Goal: Entertainment & Leisure: Browse casually

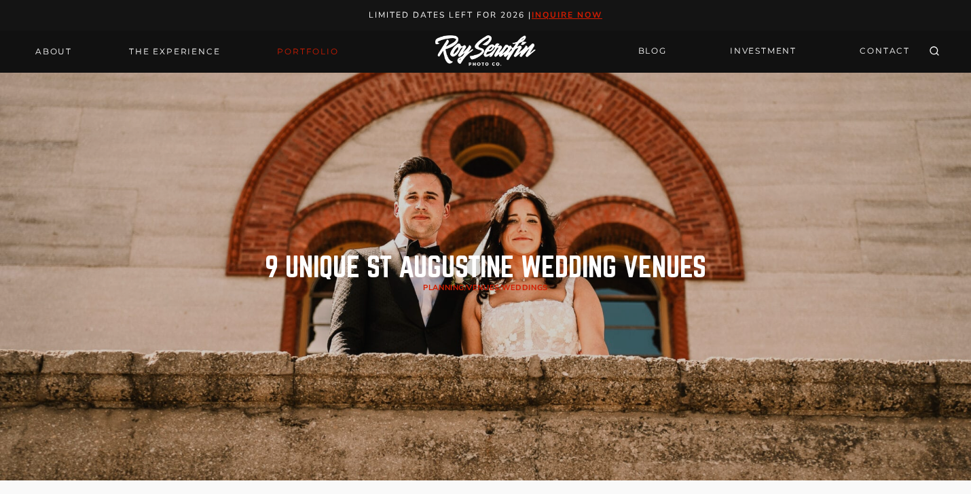
click at [322, 54] on link "Portfolio" at bounding box center [307, 51] width 77 height 19
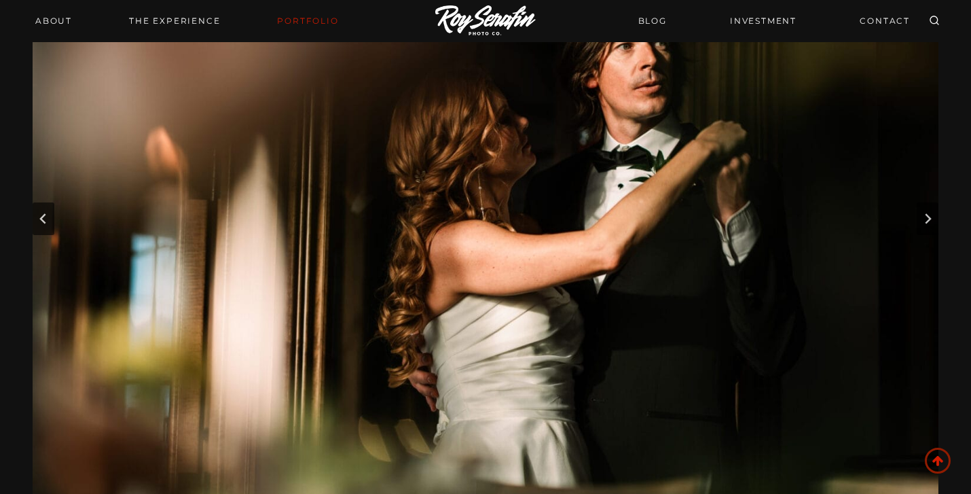
scroll to position [153, 0]
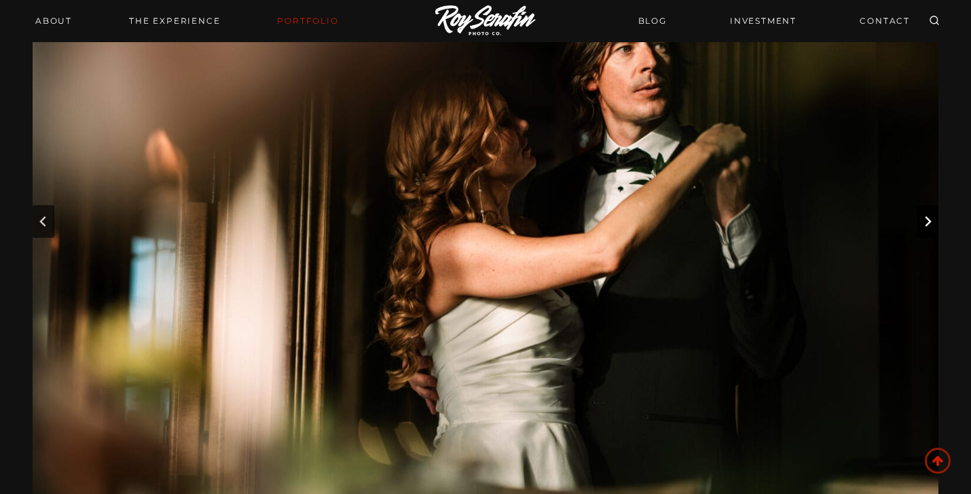
click at [929, 215] on button "Next slide" at bounding box center [928, 221] width 22 height 33
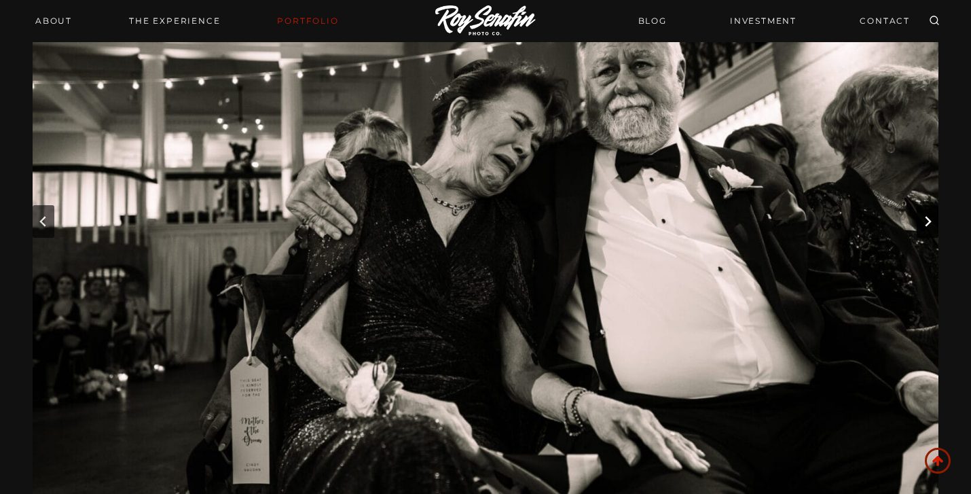
click at [929, 215] on button "Next slide" at bounding box center [928, 221] width 22 height 33
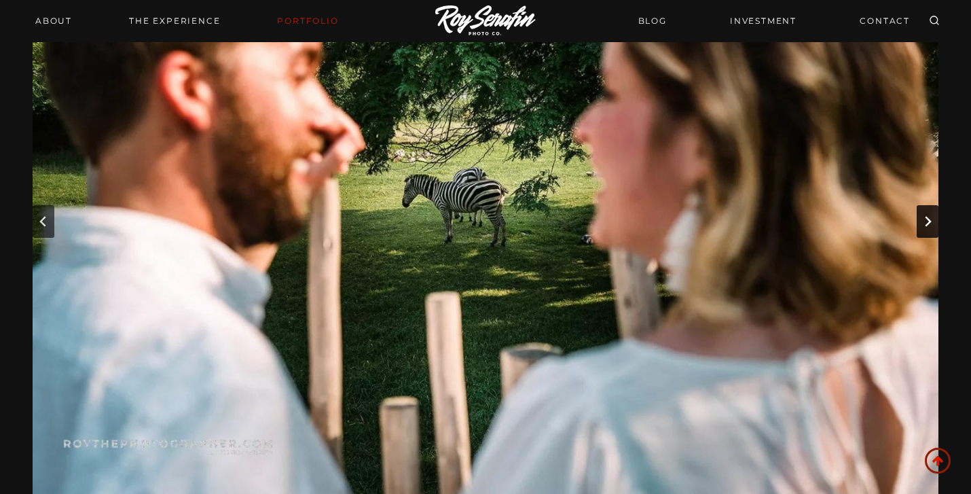
click at [929, 215] on button "Next slide" at bounding box center [928, 221] width 22 height 33
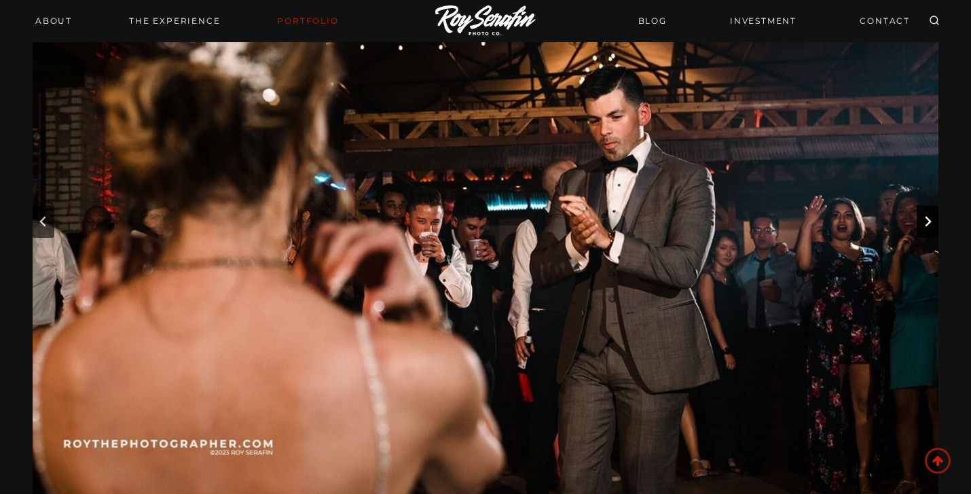
click at [929, 215] on button "Next slide" at bounding box center [928, 221] width 22 height 33
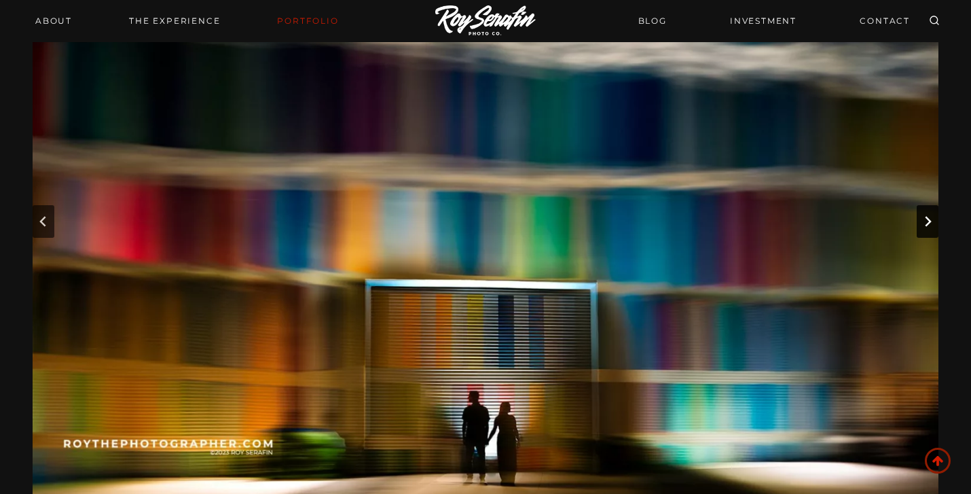
click at [929, 215] on button "Next slide" at bounding box center [928, 221] width 22 height 33
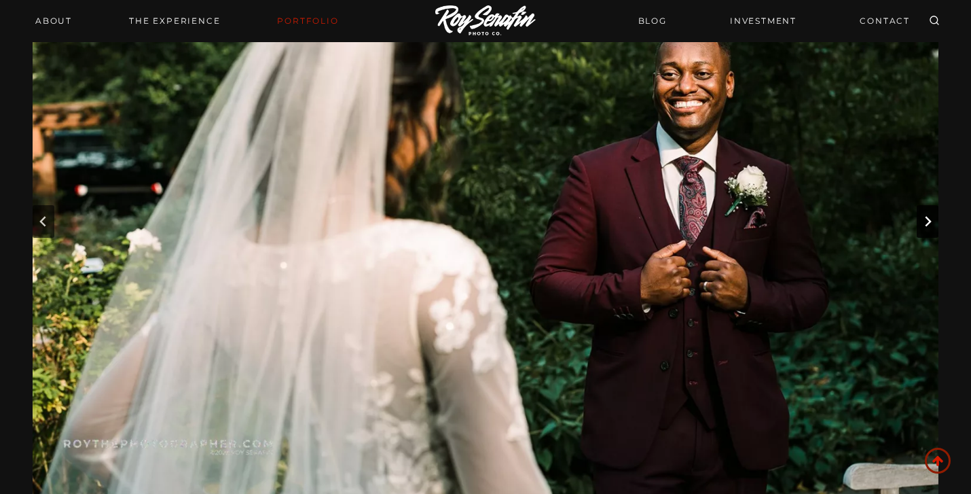
click at [929, 215] on button "Next slide" at bounding box center [928, 221] width 22 height 33
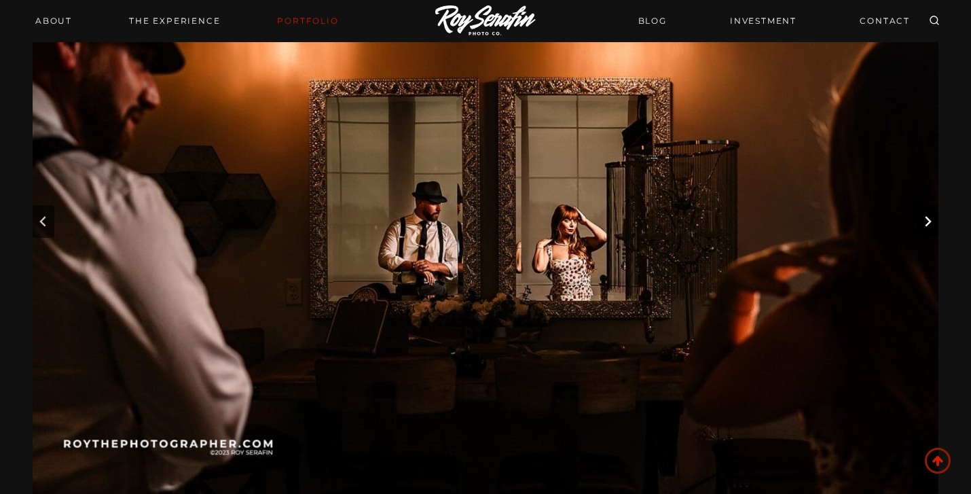
click at [929, 215] on button "Next slide" at bounding box center [928, 221] width 22 height 33
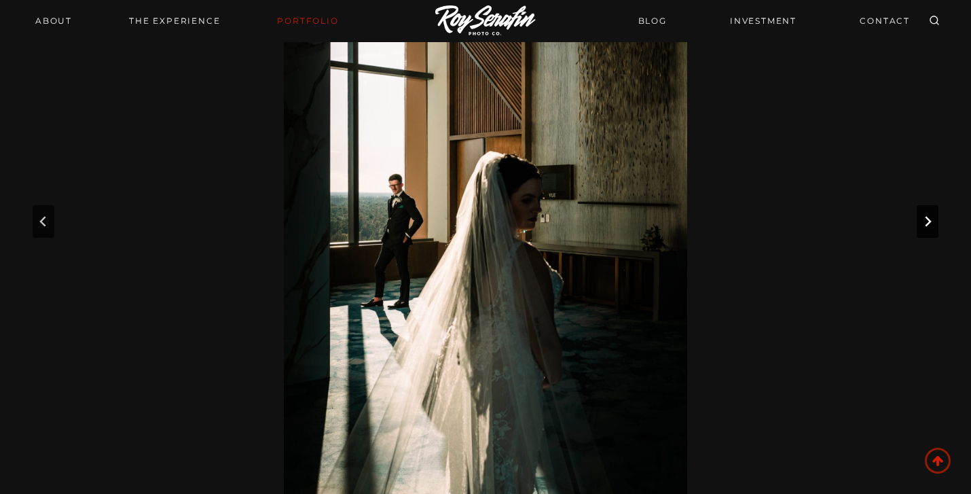
click at [929, 215] on button "Next slide" at bounding box center [928, 221] width 22 height 33
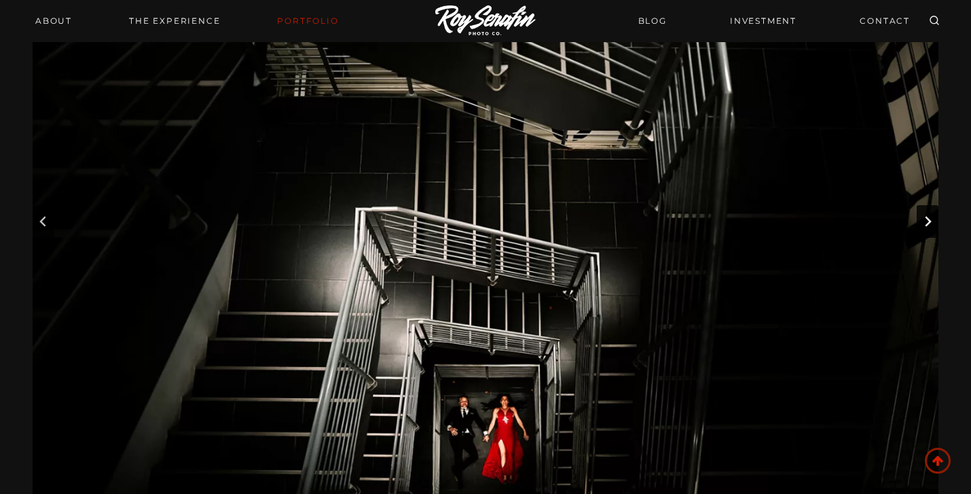
click at [929, 215] on button "Next slide" at bounding box center [928, 221] width 22 height 33
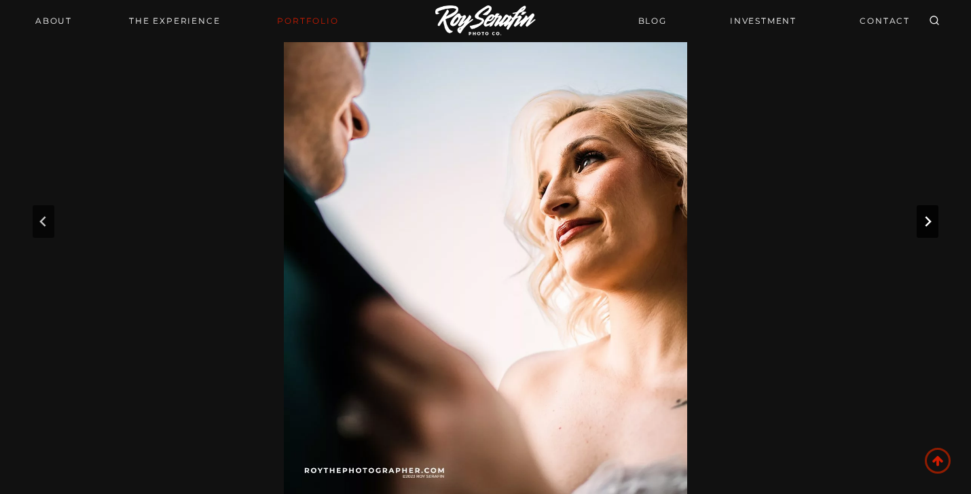
click at [929, 215] on button "Next slide" at bounding box center [928, 221] width 22 height 33
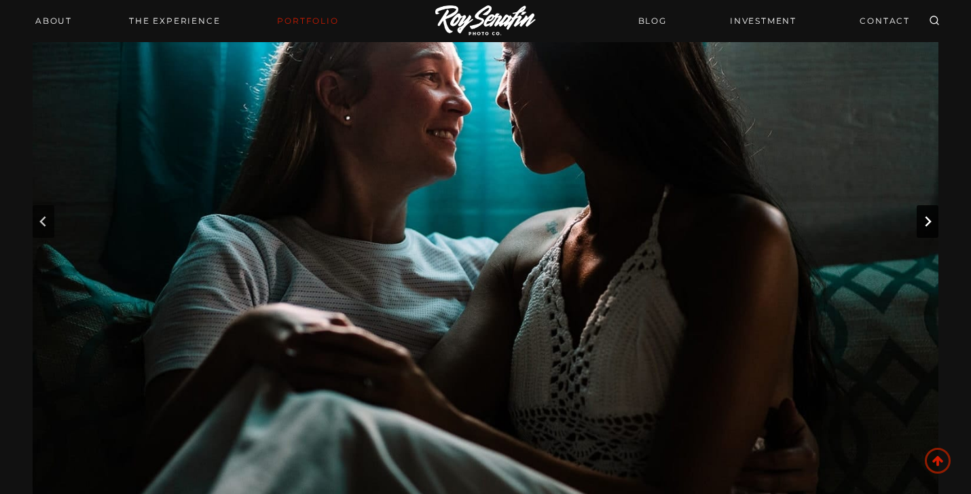
click at [929, 215] on button "Next slide" at bounding box center [928, 221] width 22 height 33
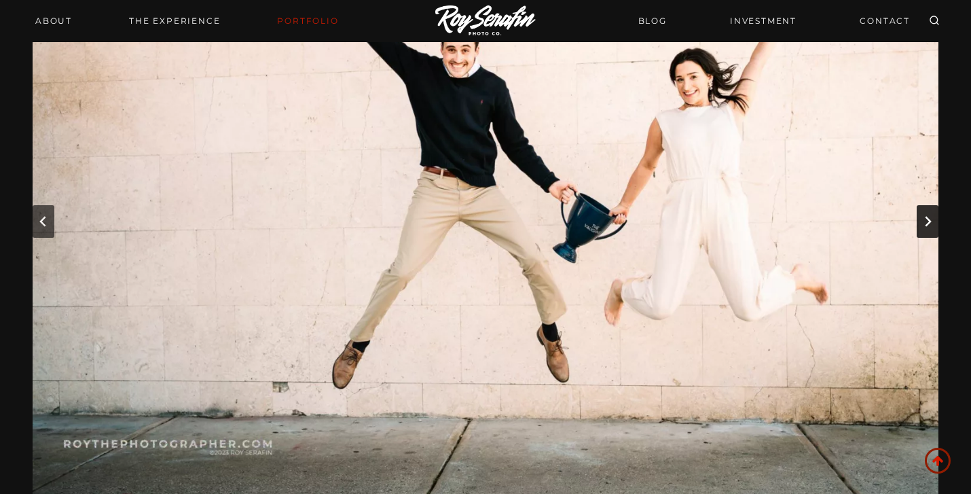
click at [929, 215] on button "Next slide" at bounding box center [928, 221] width 22 height 33
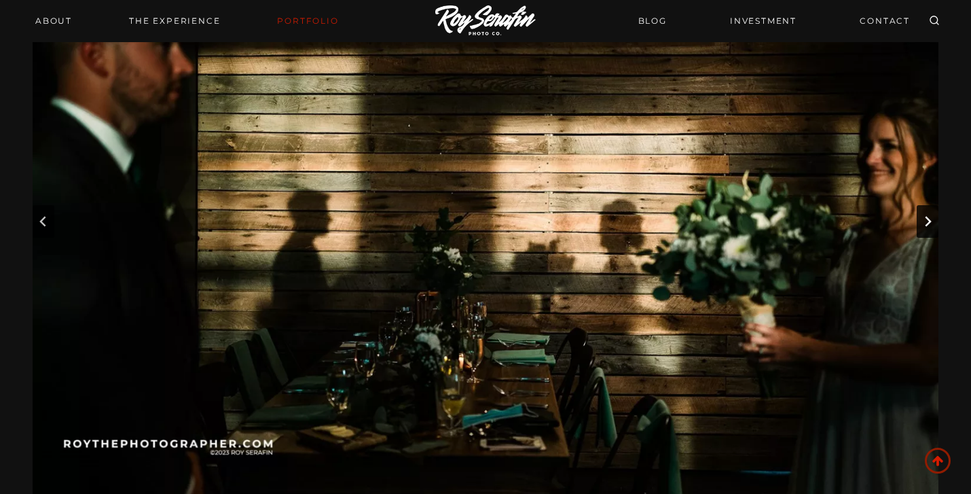
click at [929, 215] on button "Next slide" at bounding box center [928, 221] width 22 height 33
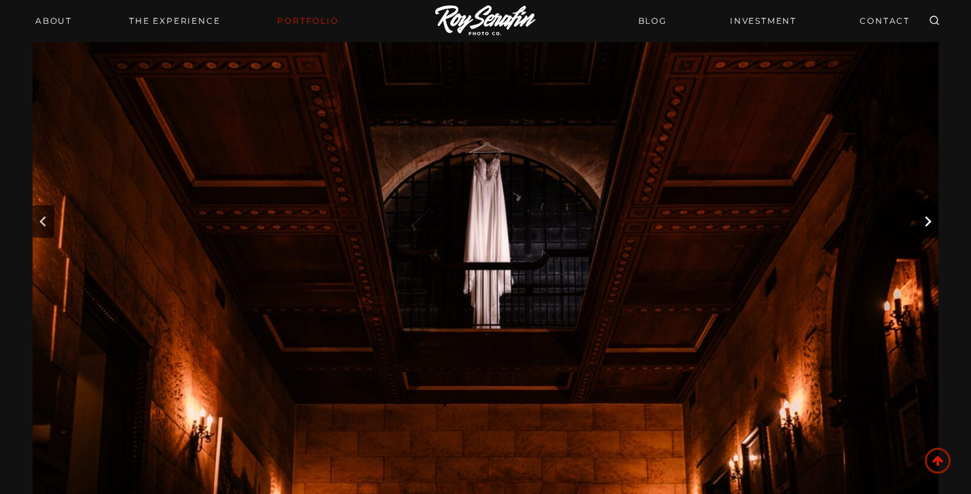
click at [929, 215] on button "Next slide" at bounding box center [928, 221] width 22 height 33
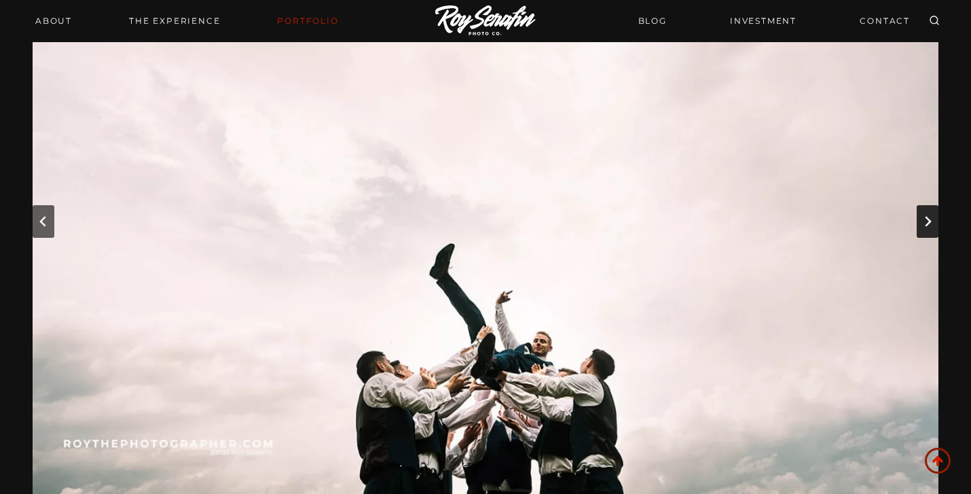
click at [929, 215] on button "Next slide" at bounding box center [928, 221] width 22 height 33
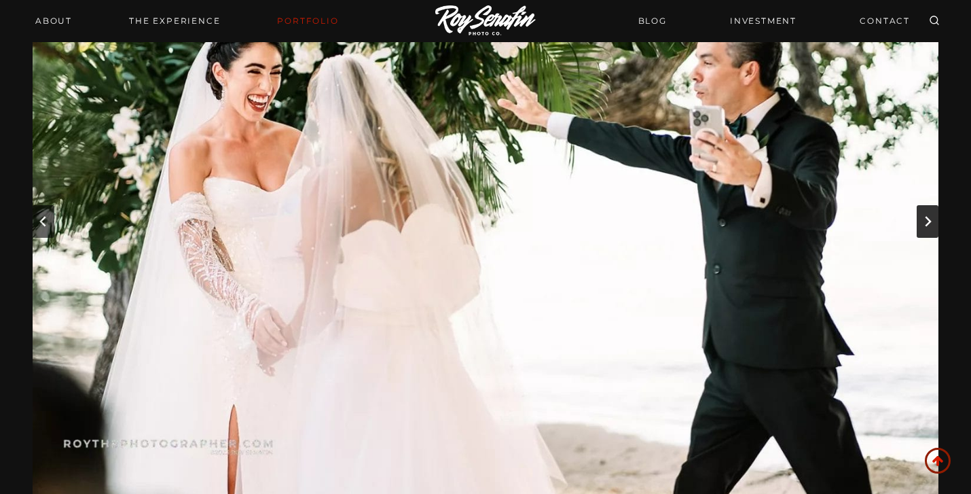
click at [929, 216] on icon "Next slide" at bounding box center [927, 221] width 11 height 11
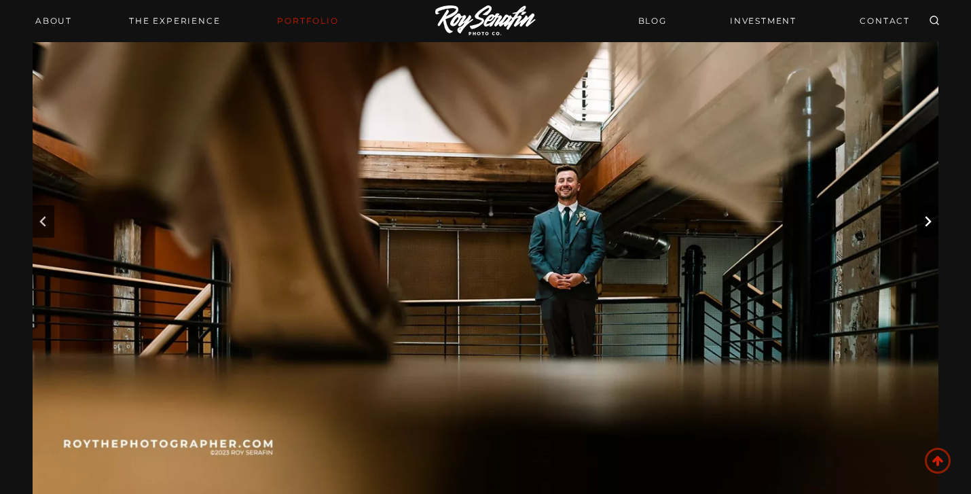
click at [929, 216] on icon "Next slide" at bounding box center [927, 221] width 11 height 11
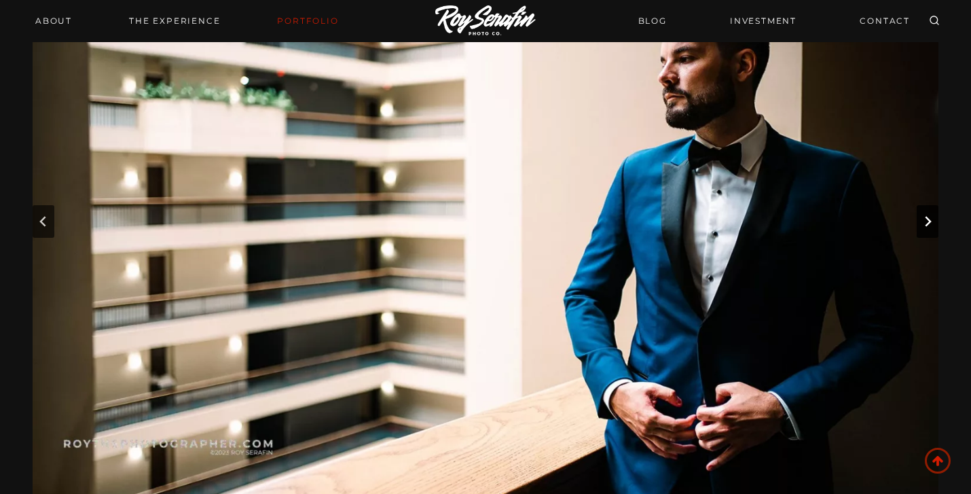
click at [929, 216] on icon "Next slide" at bounding box center [927, 221] width 11 height 11
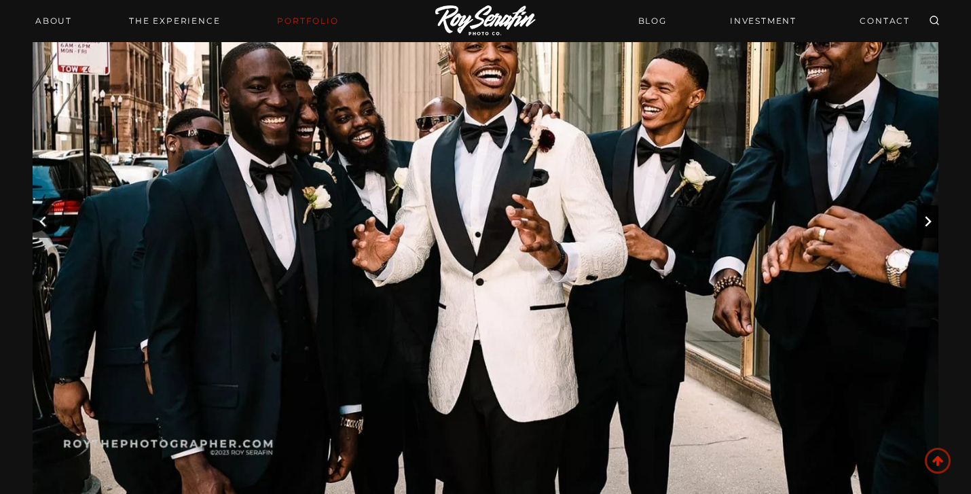
click at [929, 216] on icon "Next slide" at bounding box center [927, 221] width 11 height 11
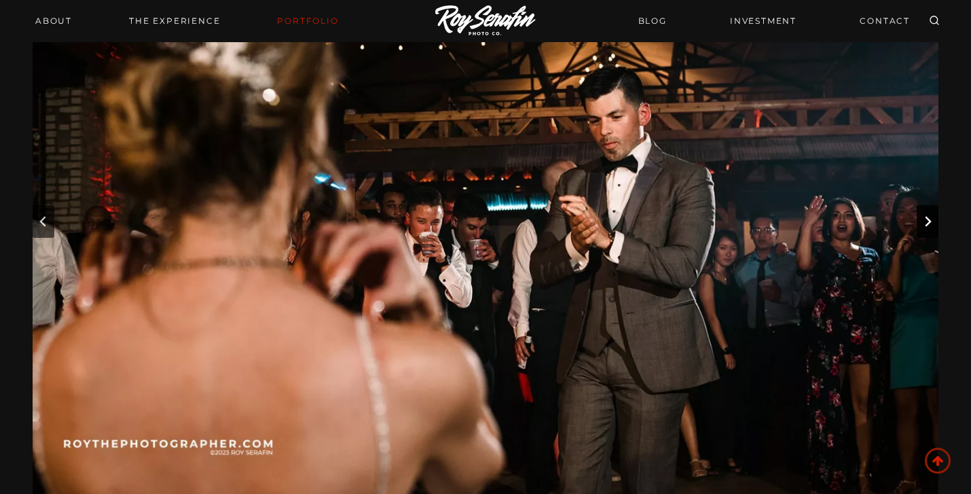
click at [920, 215] on button "Next slide" at bounding box center [928, 221] width 22 height 33
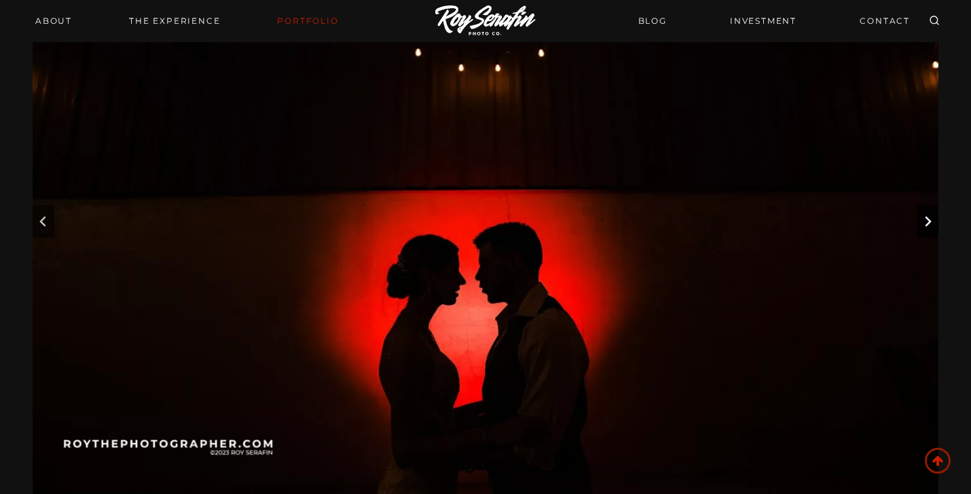
click at [925, 224] on icon "Next slide" at bounding box center [927, 221] width 11 height 11
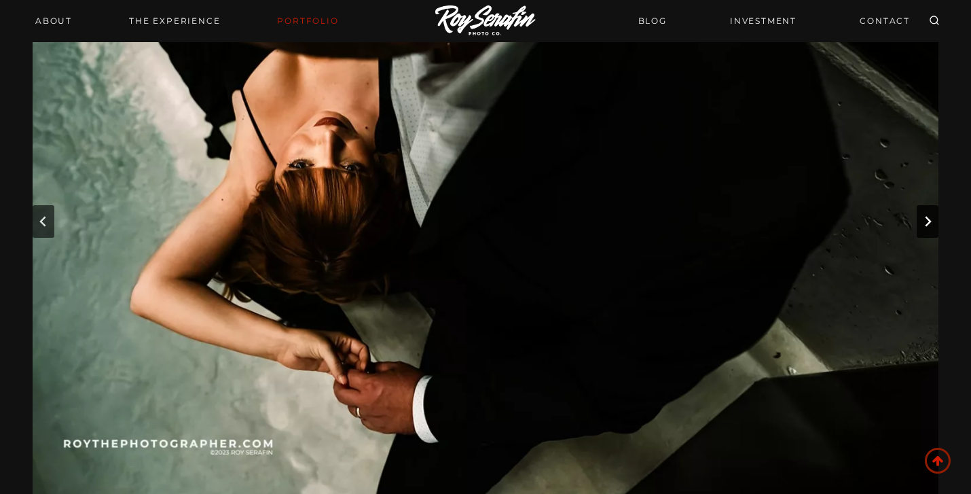
click at [925, 224] on icon "Next slide" at bounding box center [927, 221] width 11 height 11
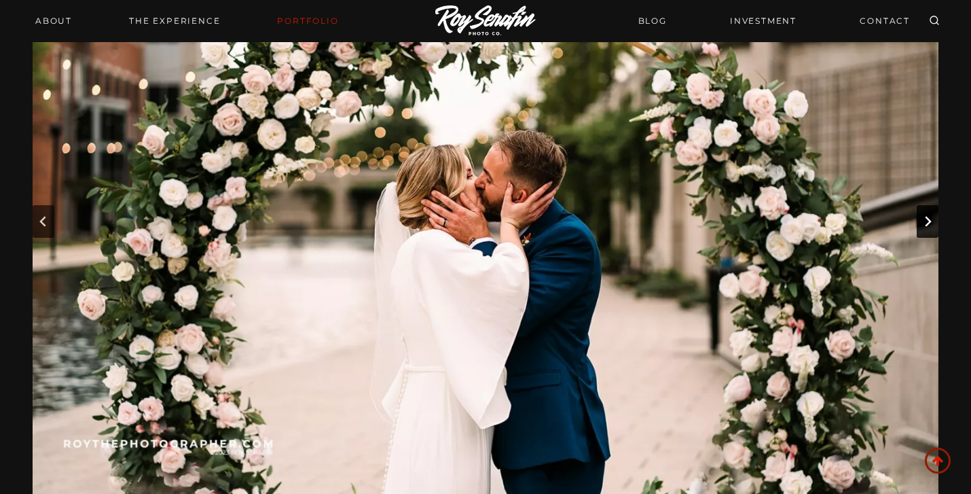
click at [925, 224] on icon "Next slide" at bounding box center [927, 221] width 11 height 11
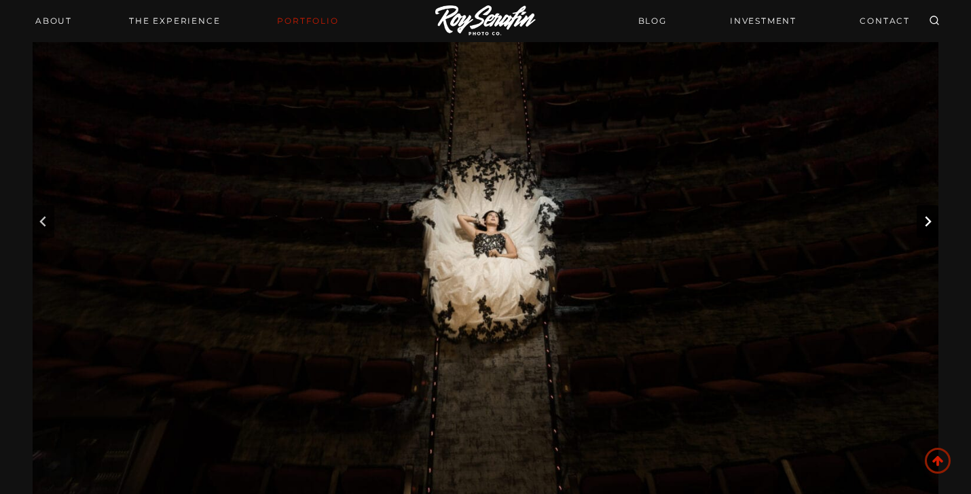
click at [925, 224] on icon "Next slide" at bounding box center [927, 221] width 11 height 11
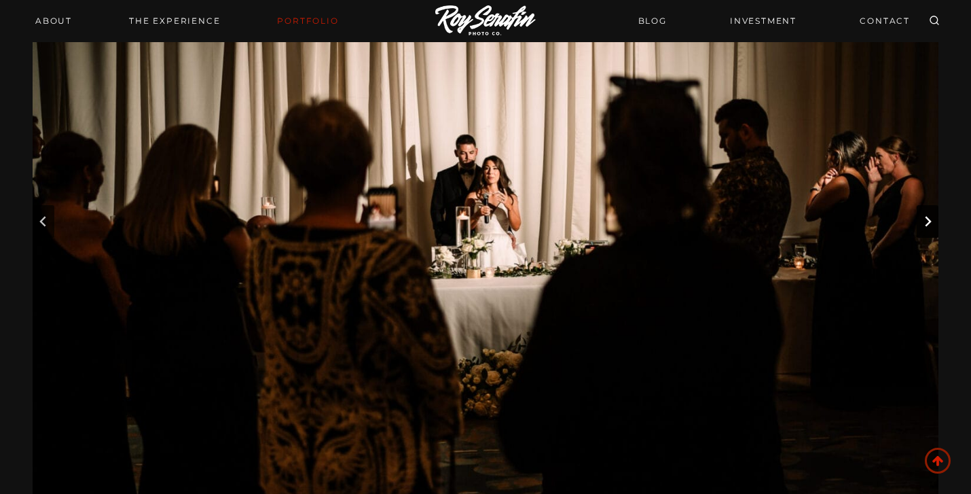
click at [925, 224] on icon "Next slide" at bounding box center [927, 221] width 11 height 11
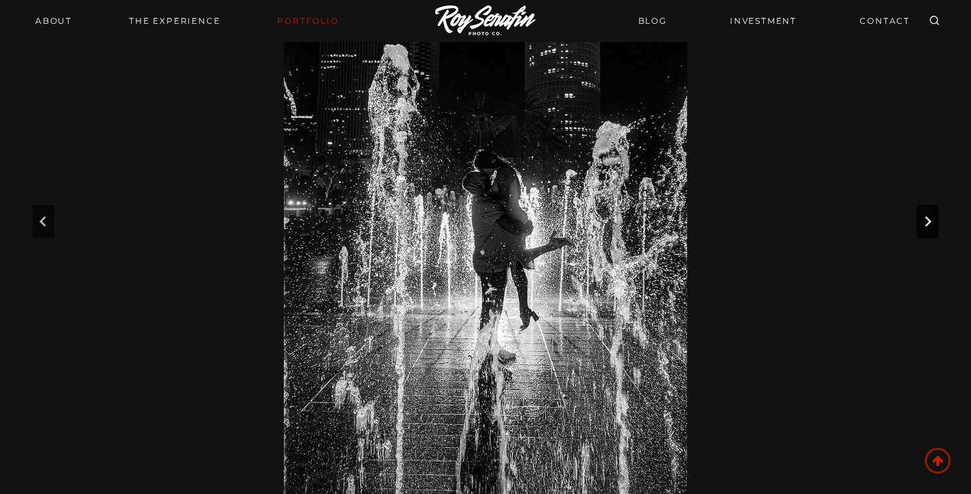
click at [925, 224] on icon "Next slide" at bounding box center [927, 221] width 11 height 11
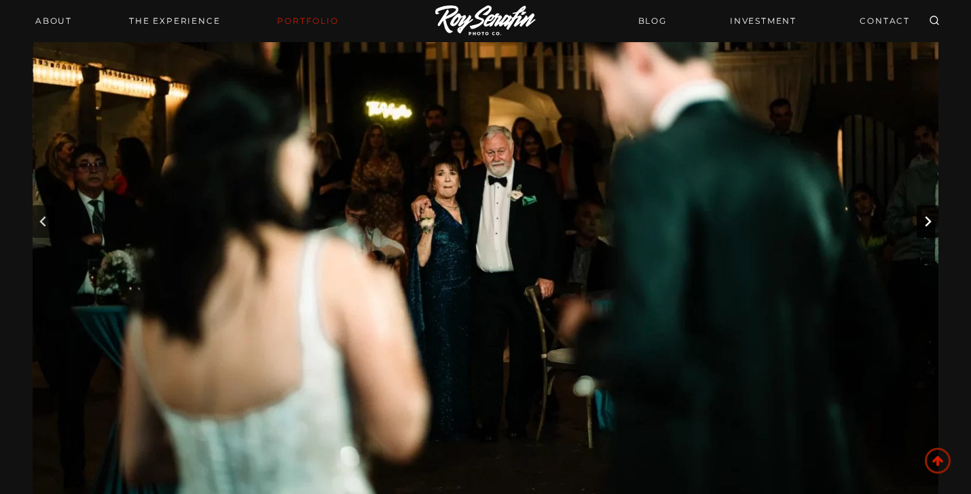
click at [925, 224] on icon "Next slide" at bounding box center [927, 221] width 11 height 11
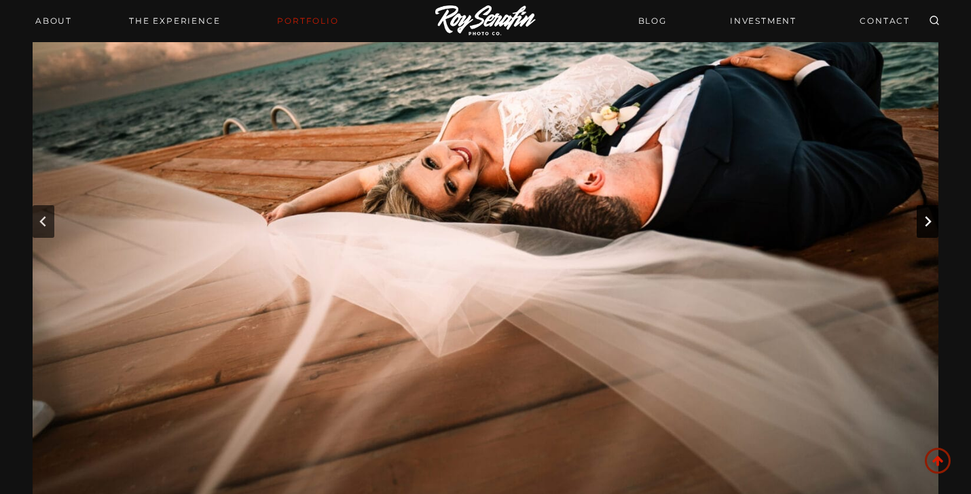
click at [925, 224] on icon "Go to first slide" at bounding box center [927, 221] width 11 height 11
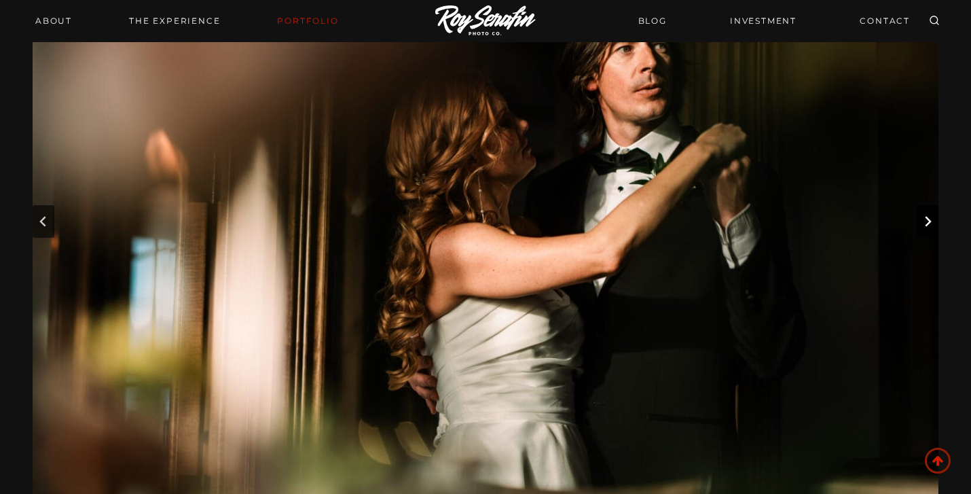
click at [925, 224] on icon "Next slide" at bounding box center [927, 221] width 11 height 11
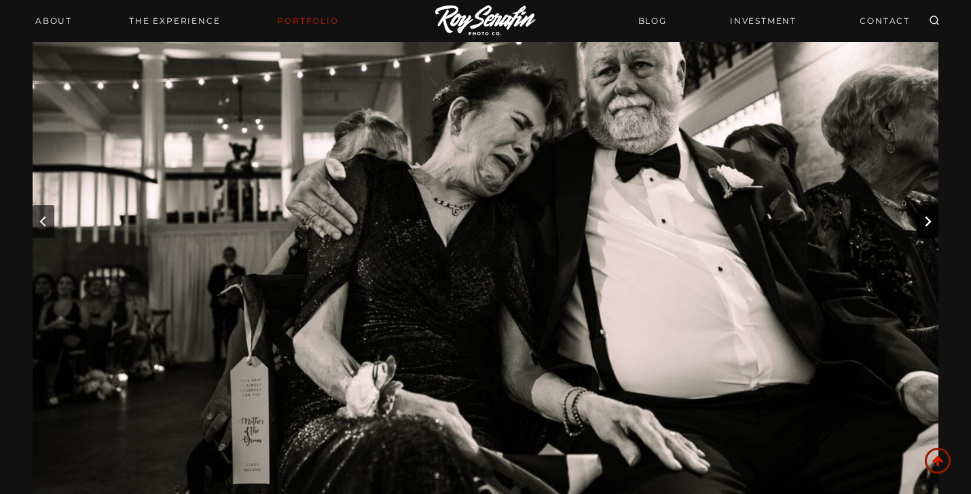
click at [925, 224] on icon "Next slide" at bounding box center [927, 221] width 11 height 11
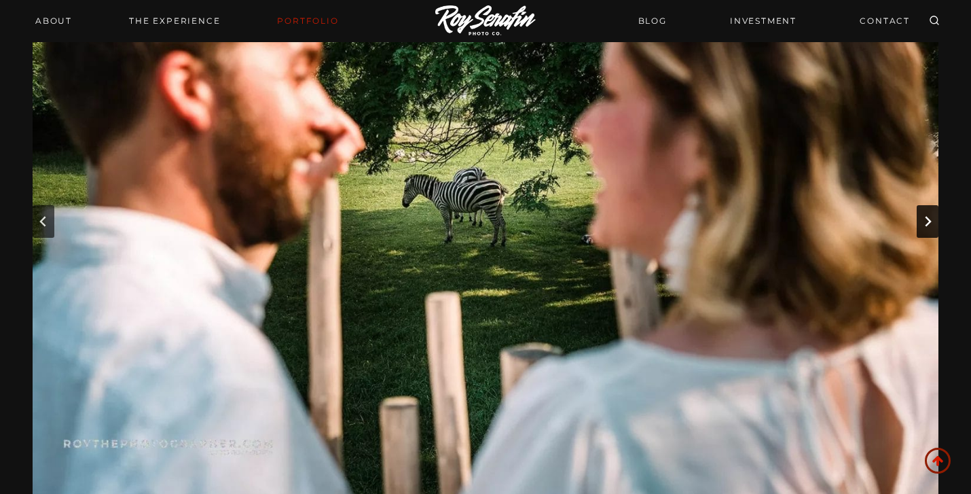
click at [925, 224] on icon "Next slide" at bounding box center [927, 221] width 11 height 11
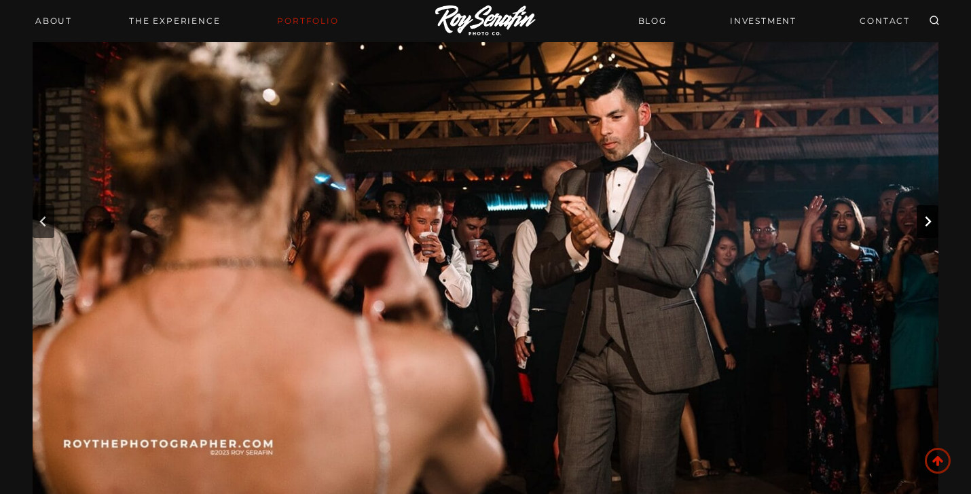
click at [925, 224] on icon "Next slide" at bounding box center [927, 221] width 11 height 11
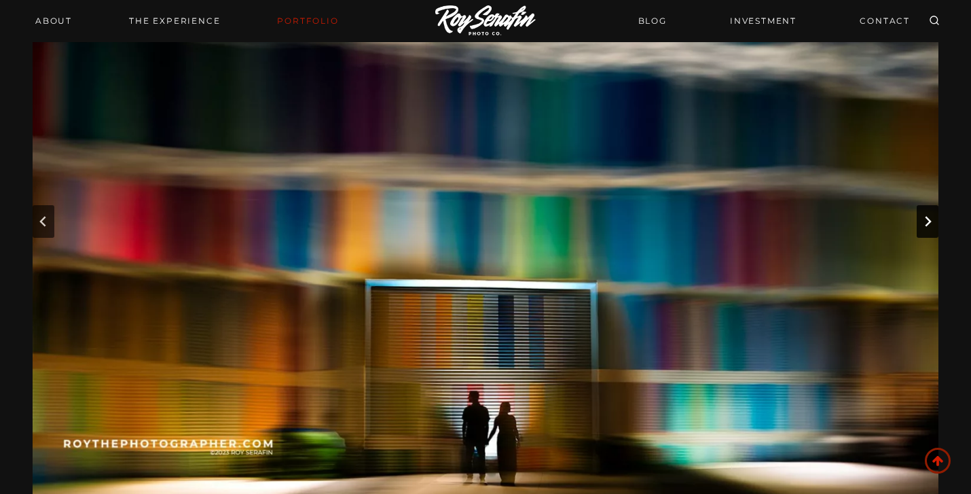
click at [925, 224] on icon "Next slide" at bounding box center [927, 221] width 11 height 11
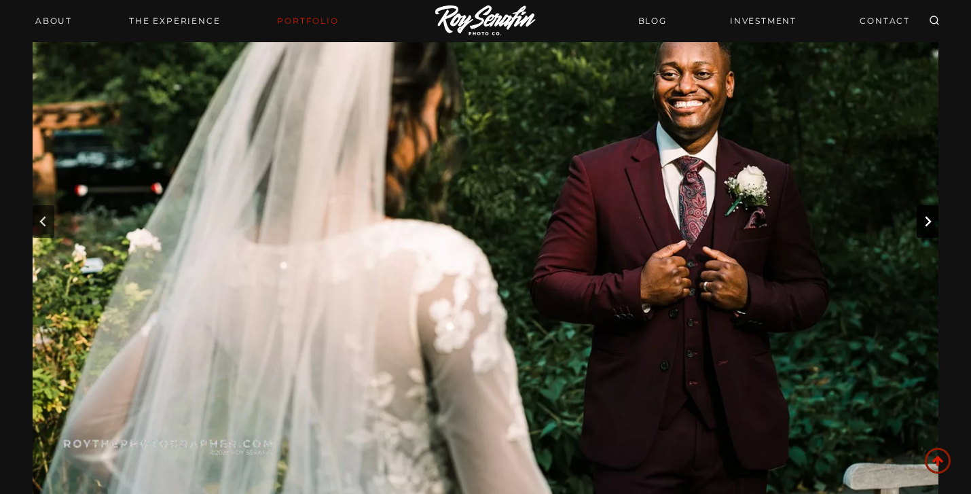
click at [925, 224] on icon "Next slide" at bounding box center [927, 221] width 11 height 11
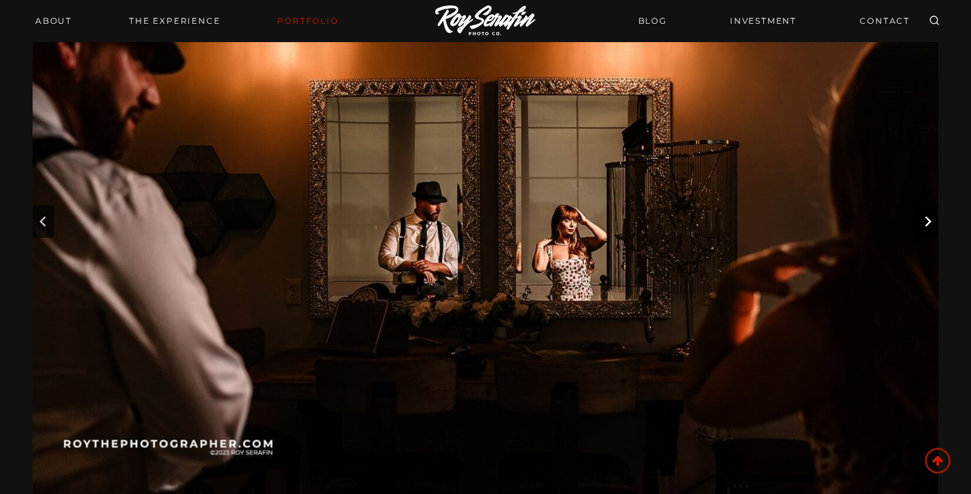
click at [925, 224] on icon "Next slide" at bounding box center [927, 221] width 11 height 11
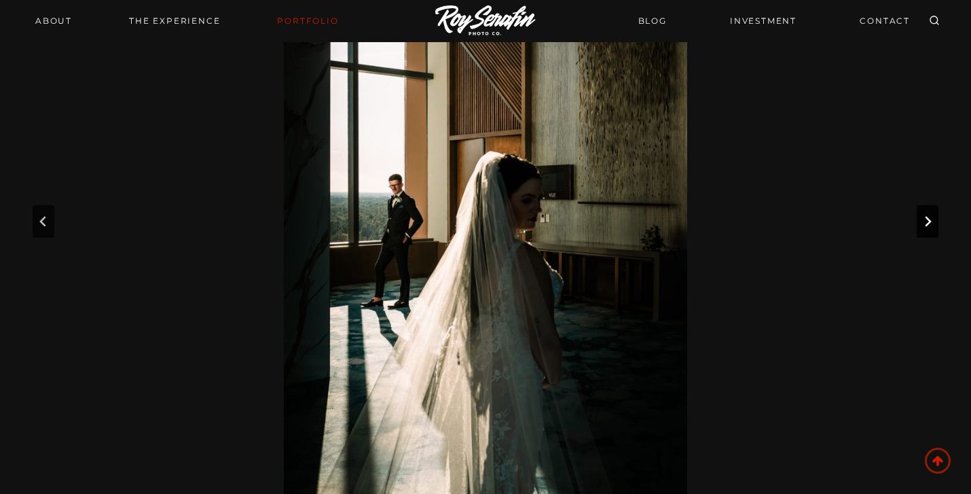
click at [925, 224] on icon "Next slide" at bounding box center [927, 221] width 11 height 11
